Goal: Navigation & Orientation: Find specific page/section

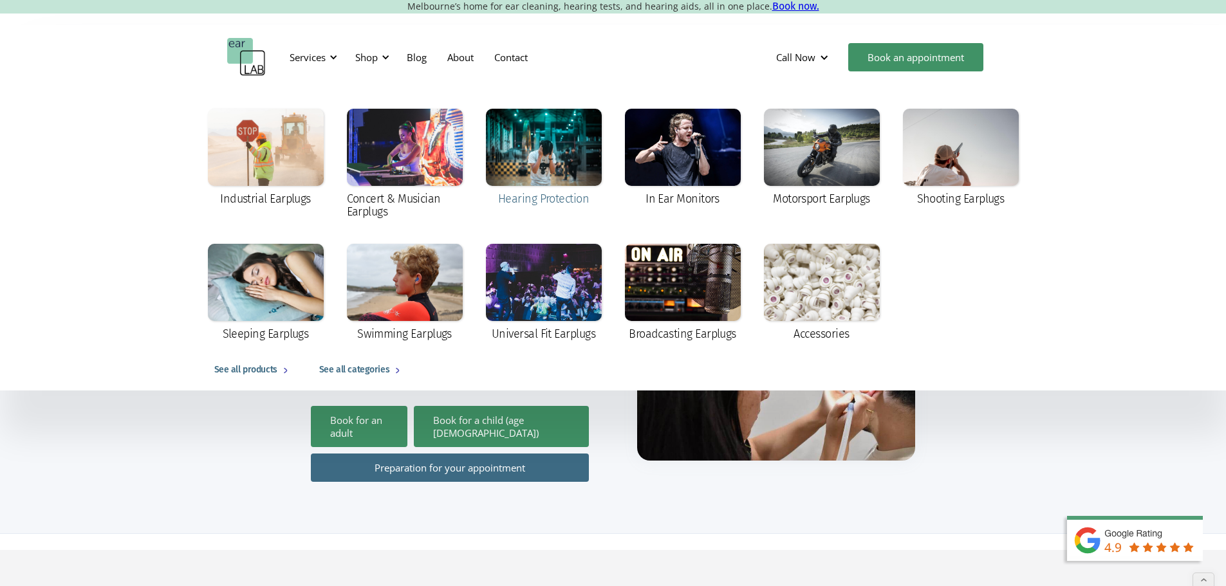
click at [541, 160] on div at bounding box center [544, 147] width 116 height 77
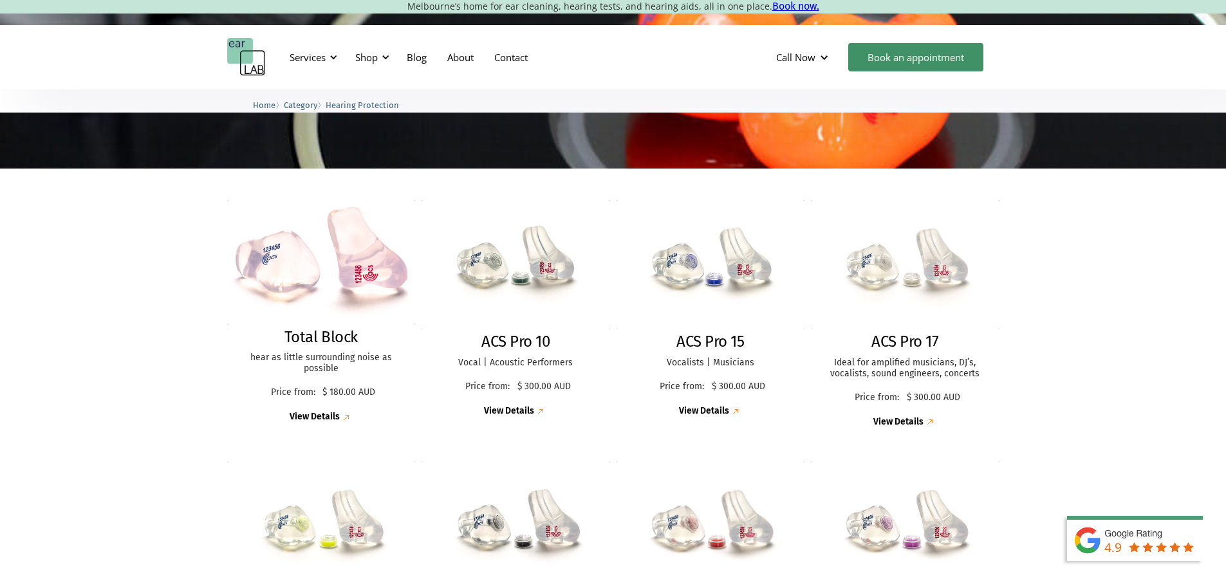
scroll to position [257, 0]
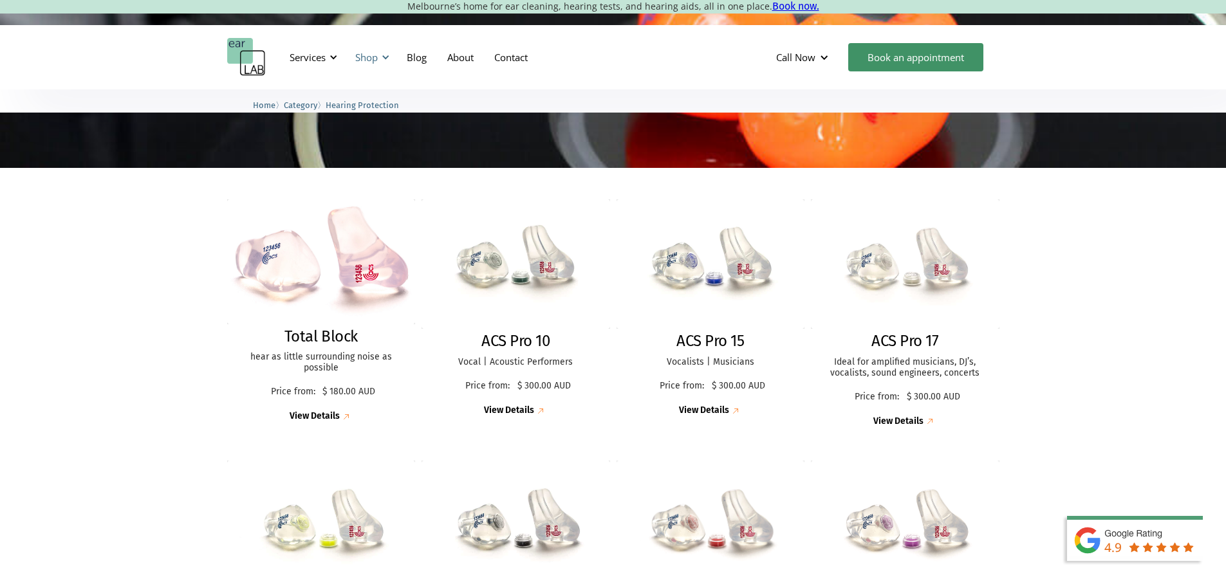
click at [366, 54] on div "Shop" at bounding box center [366, 57] width 23 height 13
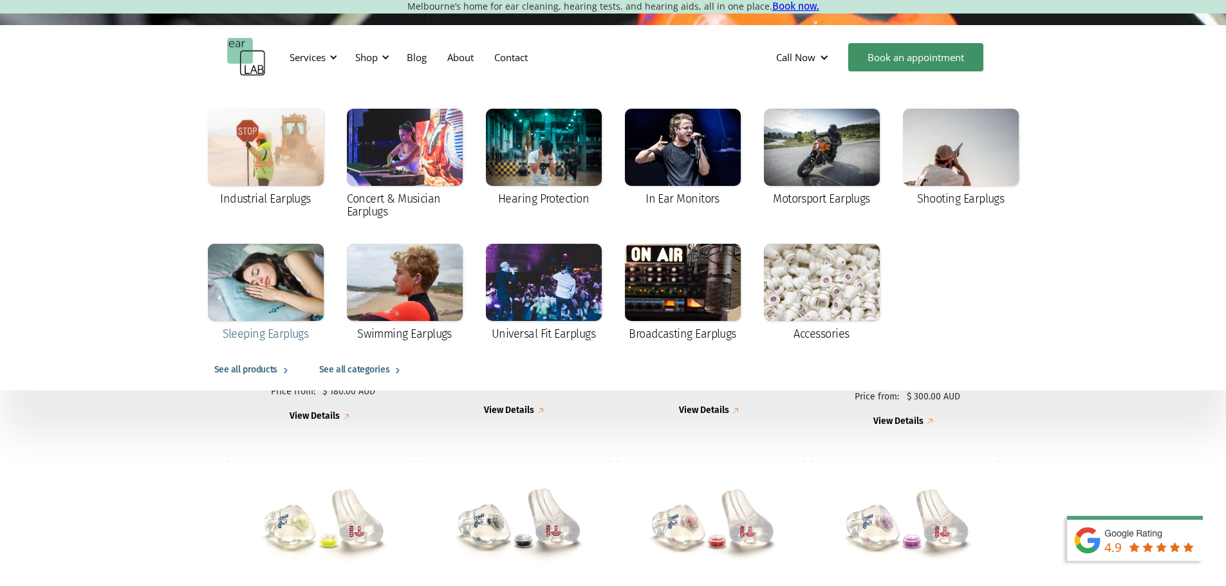
click at [286, 281] on div at bounding box center [266, 282] width 116 height 77
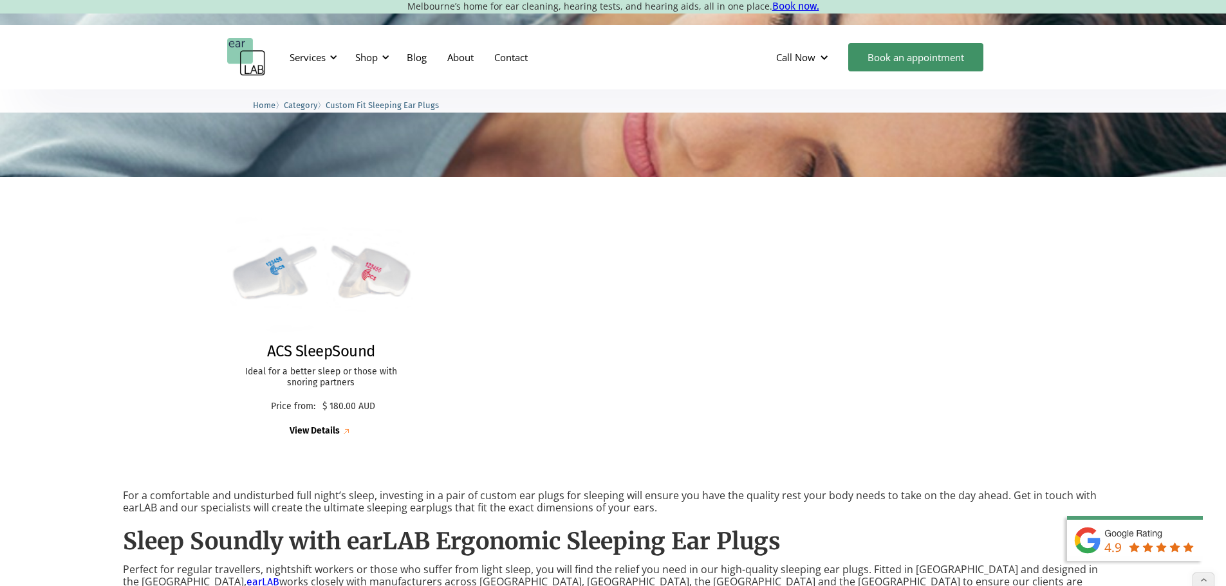
scroll to position [128, 0]
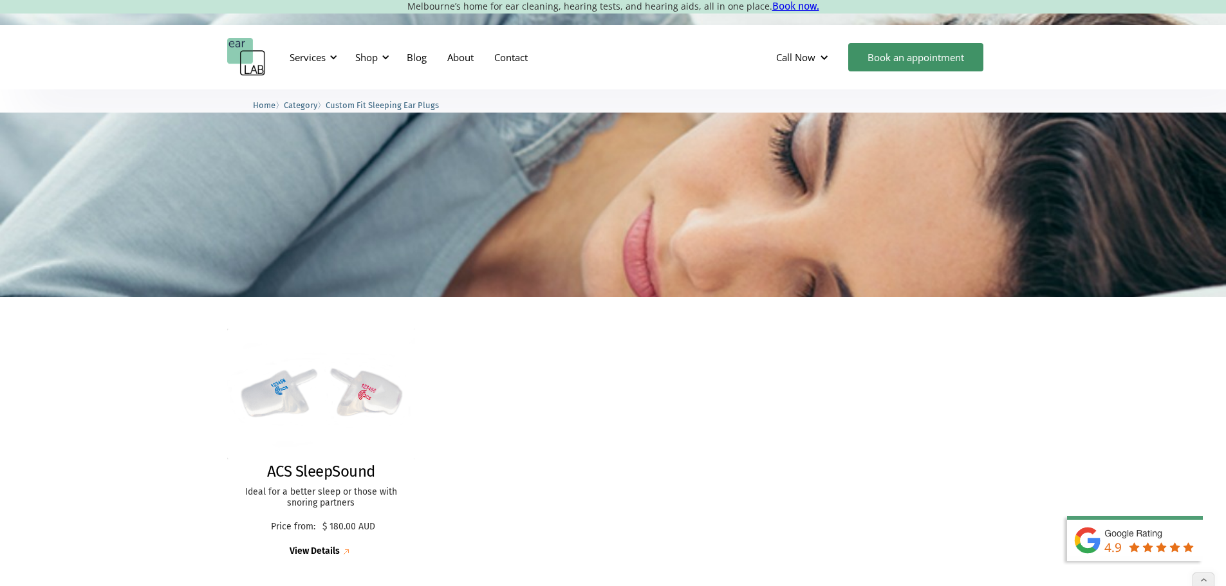
click at [252, 61] on img "home" at bounding box center [246, 57] width 39 height 39
